Goal: Navigation & Orientation: Go to known website

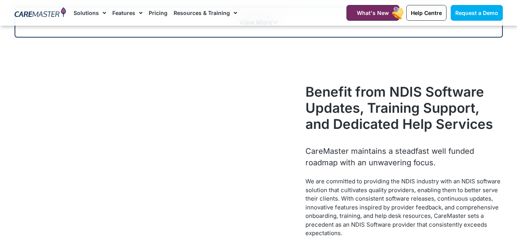
scroll to position [717, 0]
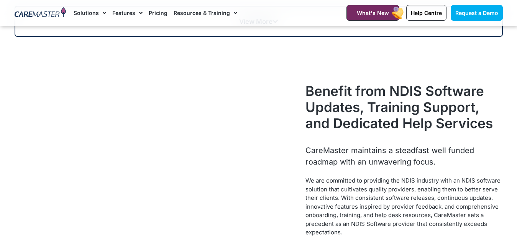
scroll to position [246, 0]
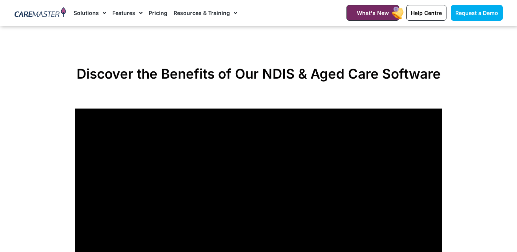
scroll to position [566, 0]
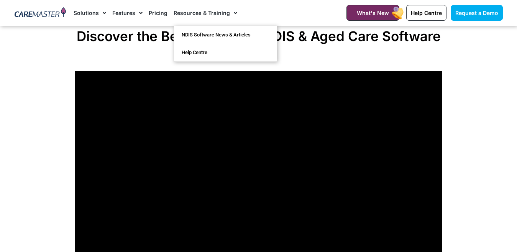
click at [44, 14] on img at bounding box center [41, 12] width 52 height 11
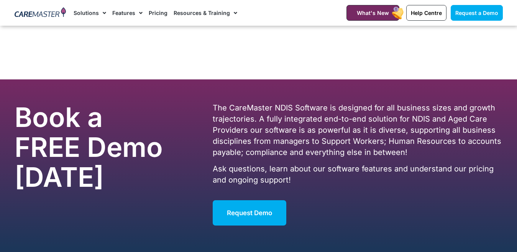
scroll to position [4781, 0]
